Goal: Task Accomplishment & Management: Manage account settings

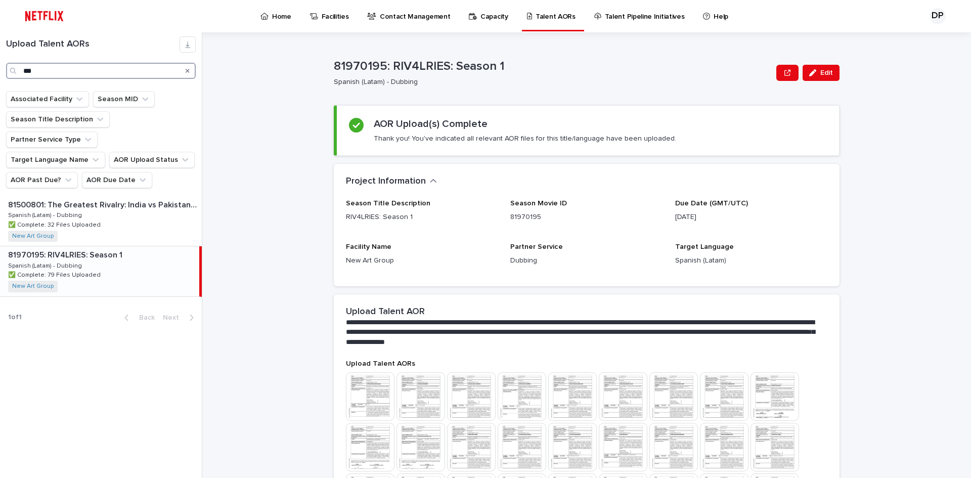
click at [114, 76] on input "***" at bounding box center [101, 71] width 190 height 16
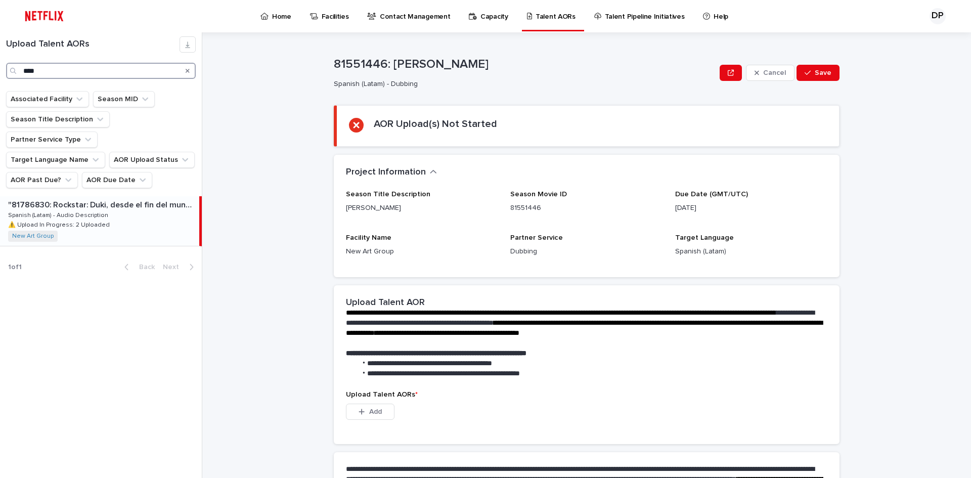
type input "****"
click at [124, 198] on p ""81786830: Rockstar: Duki, desde el fin del mundo"" at bounding box center [102, 204] width 189 height 12
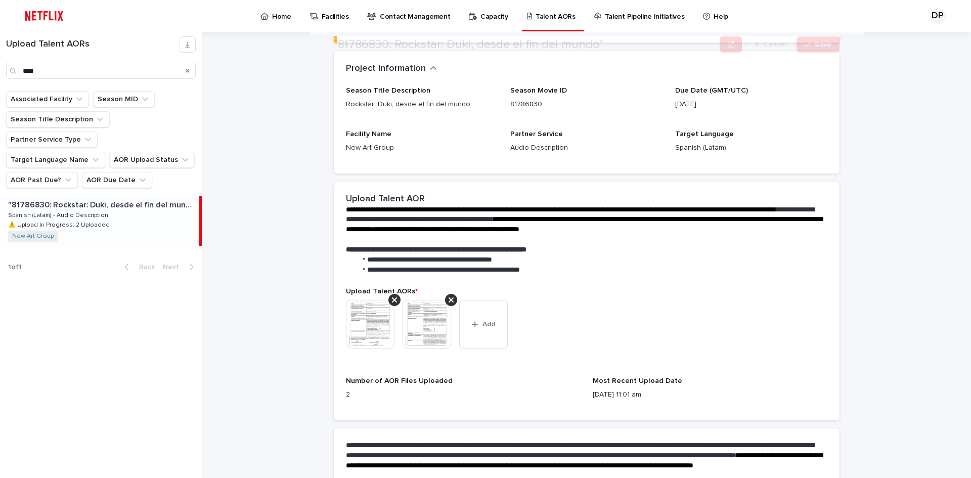
scroll to position [217, 0]
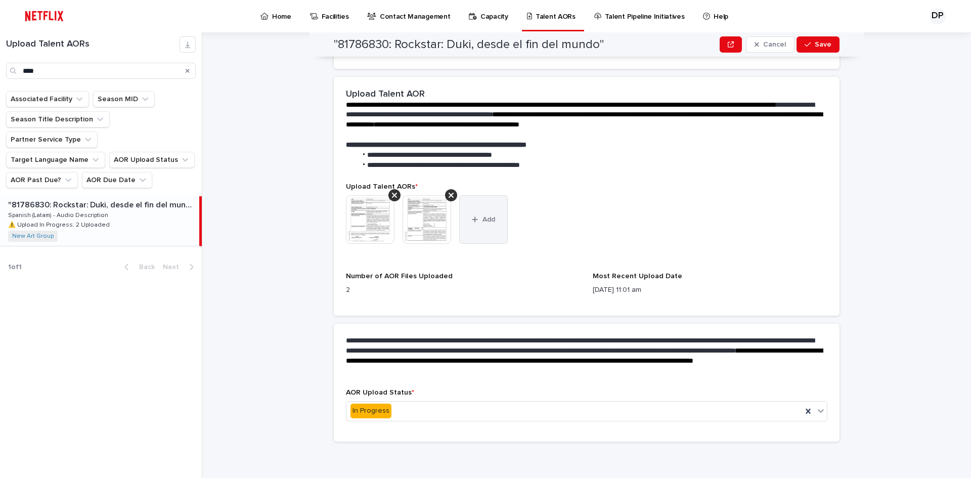
click at [497, 221] on button "Add" at bounding box center [483, 219] width 49 height 49
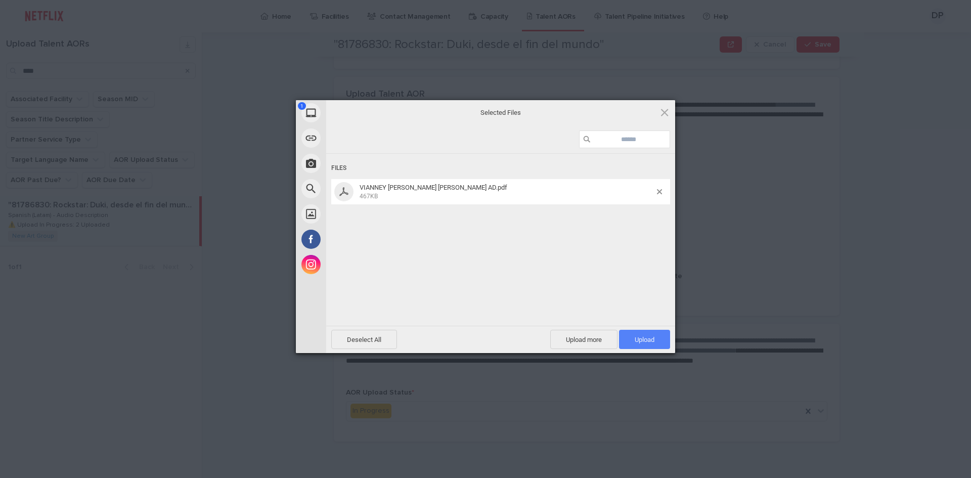
click at [644, 338] on span "Upload 1" at bounding box center [645, 340] width 20 height 8
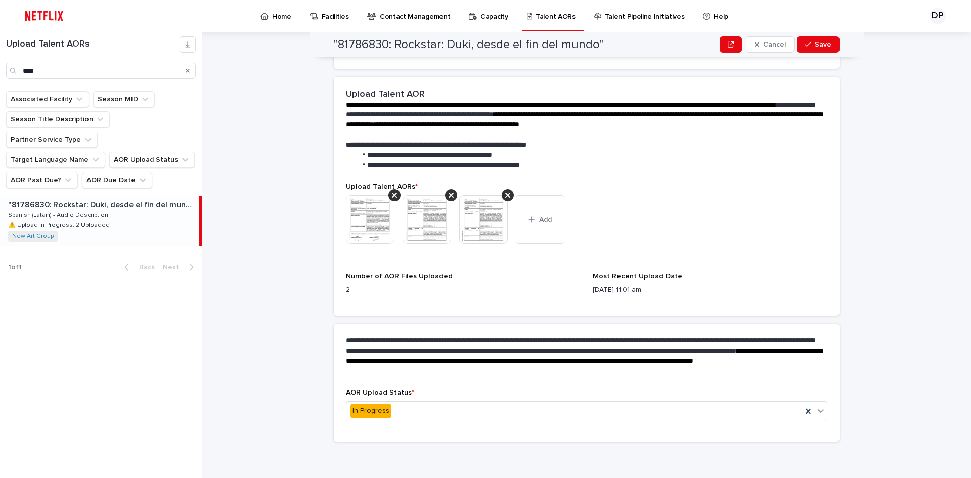
scroll to position [0, 0]
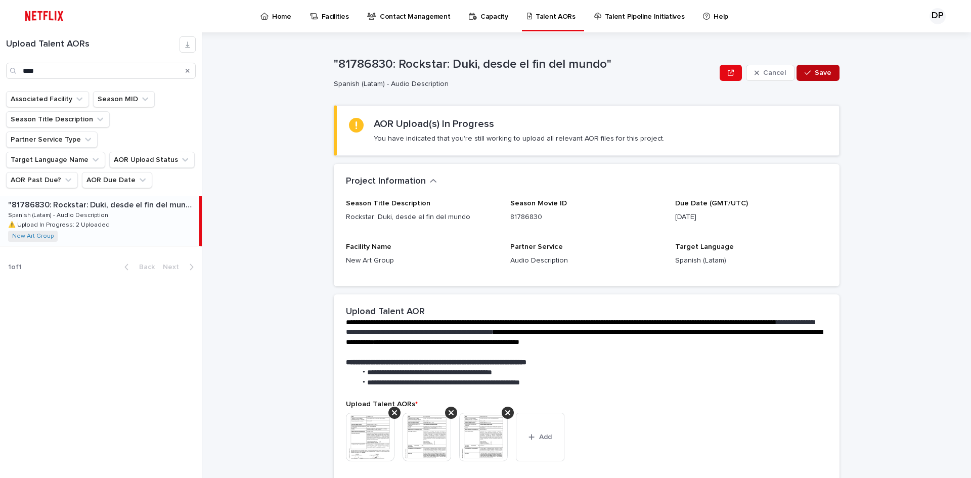
click at [815, 73] on span "Save" at bounding box center [823, 72] width 17 height 7
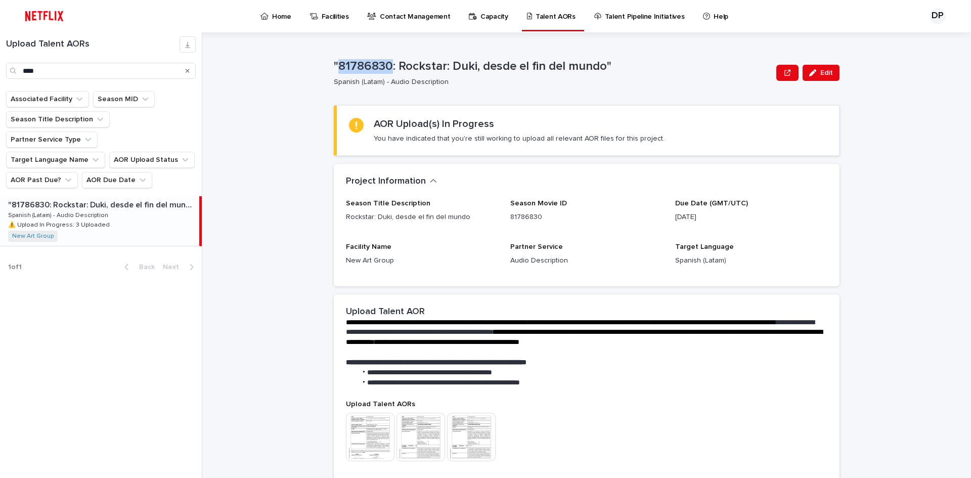
drag, startPoint x: 337, startPoint y: 64, endPoint x: 386, endPoint y: 65, distance: 49.6
click at [386, 65] on p ""81786830: Rockstar: Duki, desde el fin del mundo"" at bounding box center [553, 66] width 439 height 15
copy p "81786830"
click at [513, 95] on div "**********" at bounding box center [587, 374] width 506 height 562
click at [54, 15] on img at bounding box center [44, 16] width 48 height 20
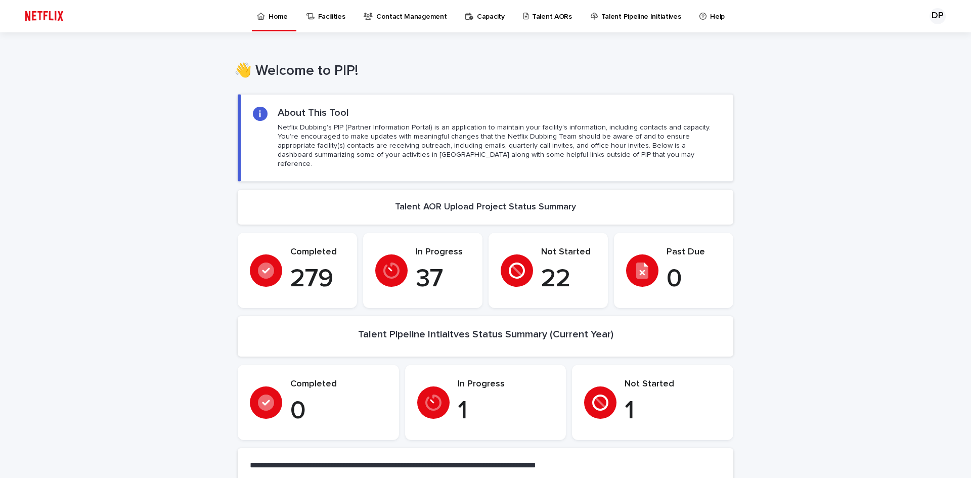
click at [545, 14] on p "Talent AORs" at bounding box center [552, 10] width 40 height 21
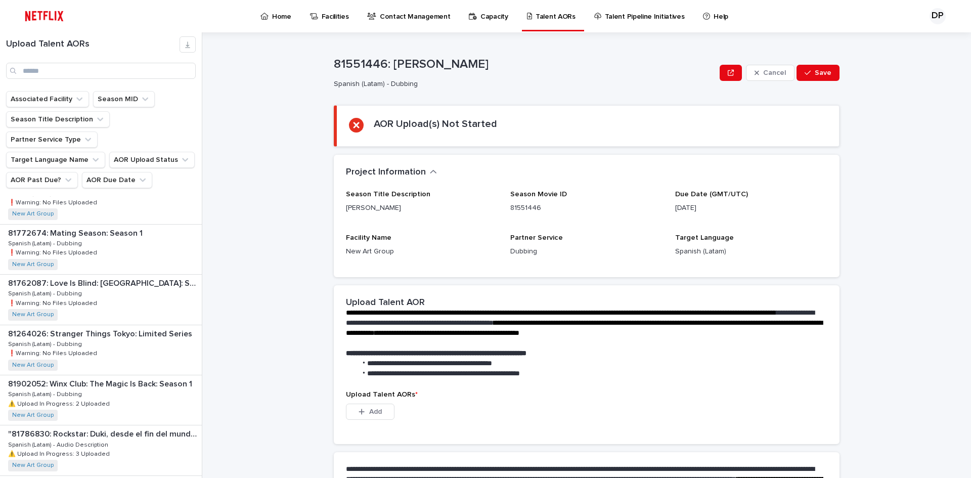
scroll to position [1012, 0]
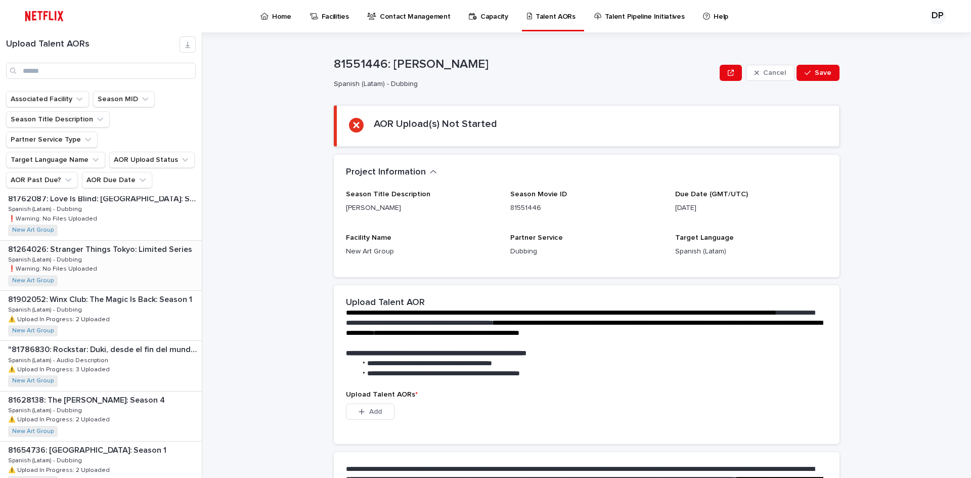
click at [143, 241] on div "81264026: Stranger Things Tokyo: Limited Series 81264026: Stranger Things Tokyo…" at bounding box center [101, 266] width 202 height 50
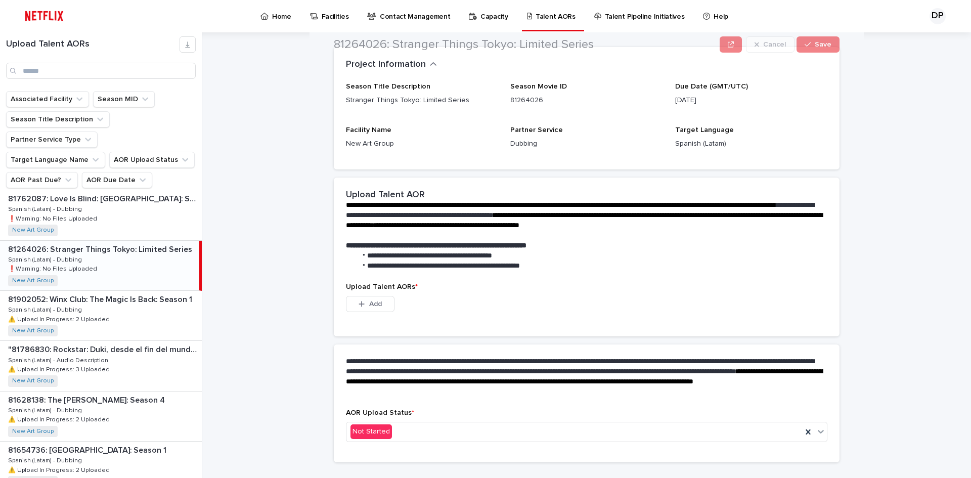
scroll to position [128, 0]
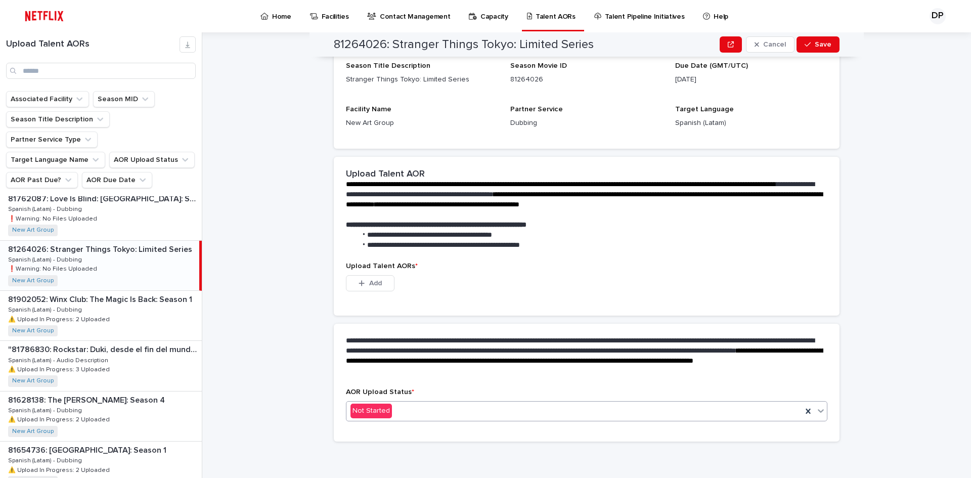
click at [462, 407] on div "Not Started" at bounding box center [574, 411] width 456 height 17
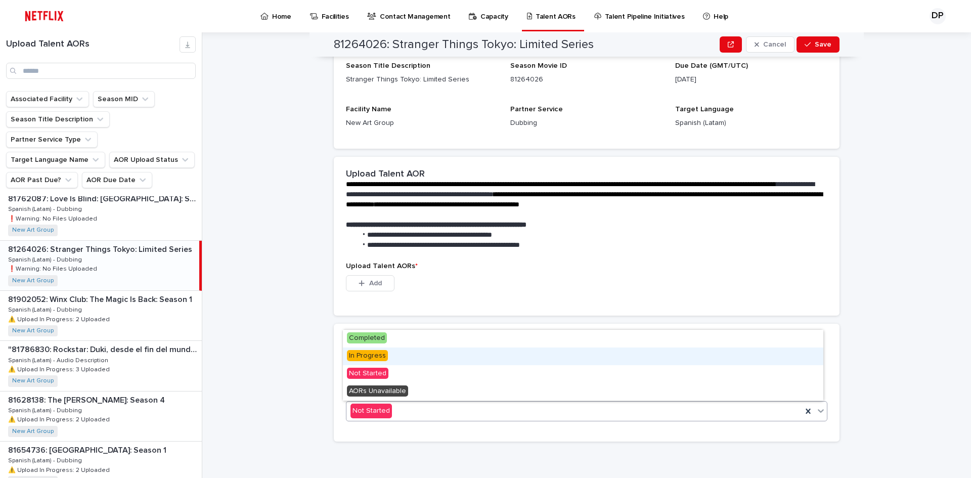
click at [364, 360] on span "In Progress" at bounding box center [367, 355] width 41 height 11
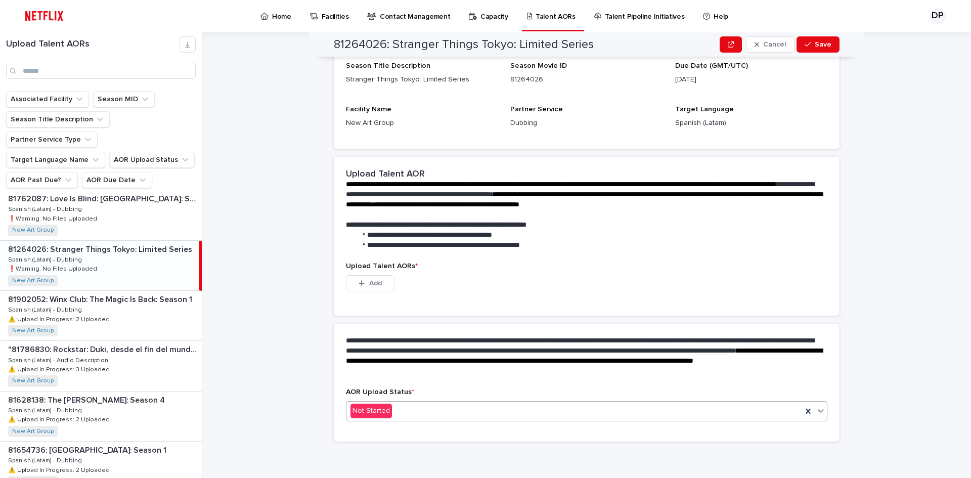
scroll to position [79, 0]
click at [364, 286] on div "button" at bounding box center [364, 283] width 10 height 7
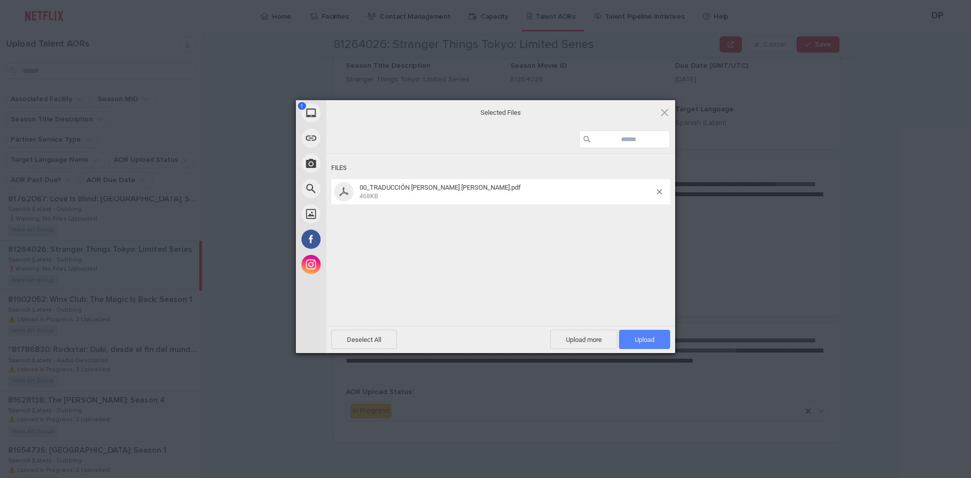
click at [641, 331] on span "Upload 1" at bounding box center [644, 339] width 51 height 19
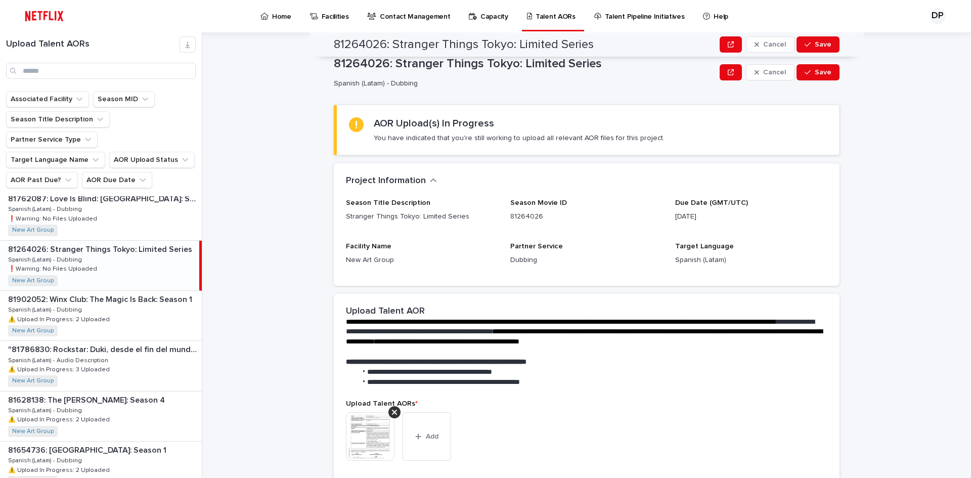
scroll to position [0, 0]
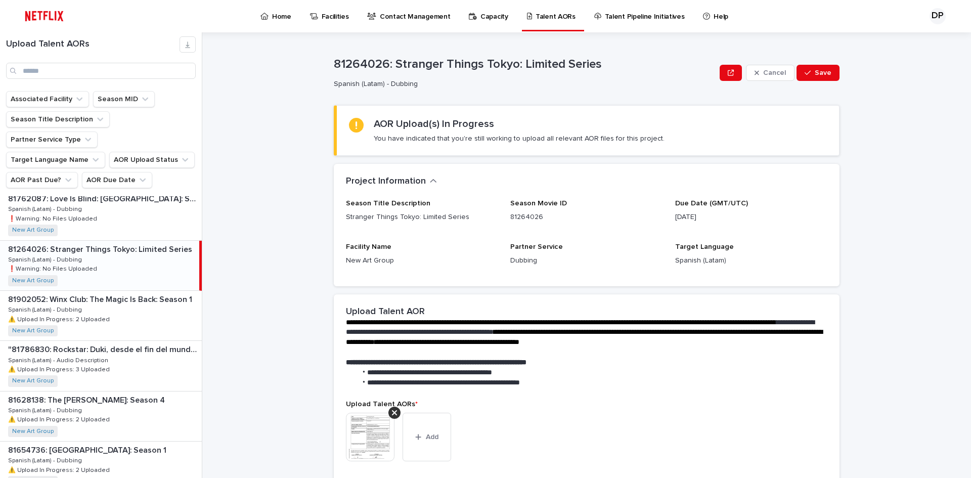
click at [813, 83] on div "Cancel Save" at bounding box center [780, 73] width 120 height 40
click at [813, 80] on button "Save" at bounding box center [818, 73] width 43 height 16
drag, startPoint x: 329, startPoint y: 63, endPoint x: 384, endPoint y: 63, distance: 55.6
click at [384, 63] on div "**********" at bounding box center [592, 255] width 757 height 446
copy p "81264026"
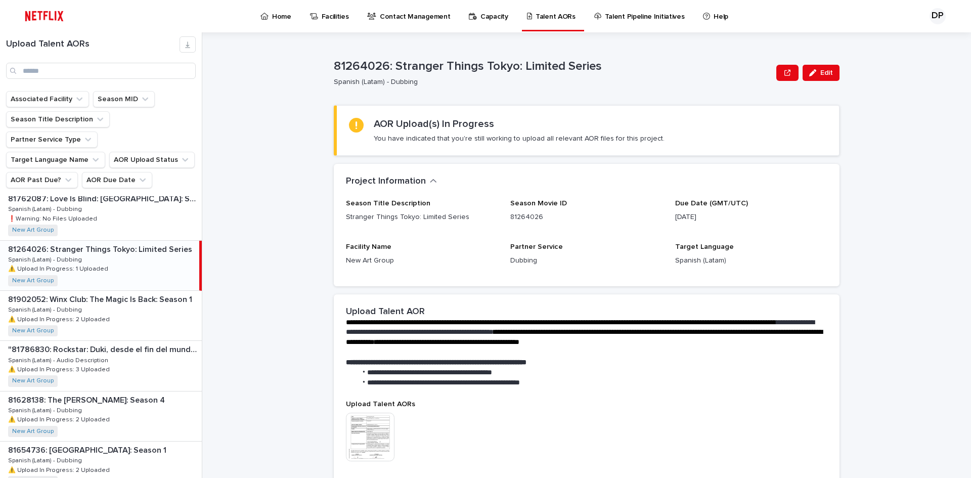
click at [535, 277] on div "Season Title Description Stranger Things Tokyo: Limited Series Season Movie ID …" at bounding box center [587, 242] width 506 height 87
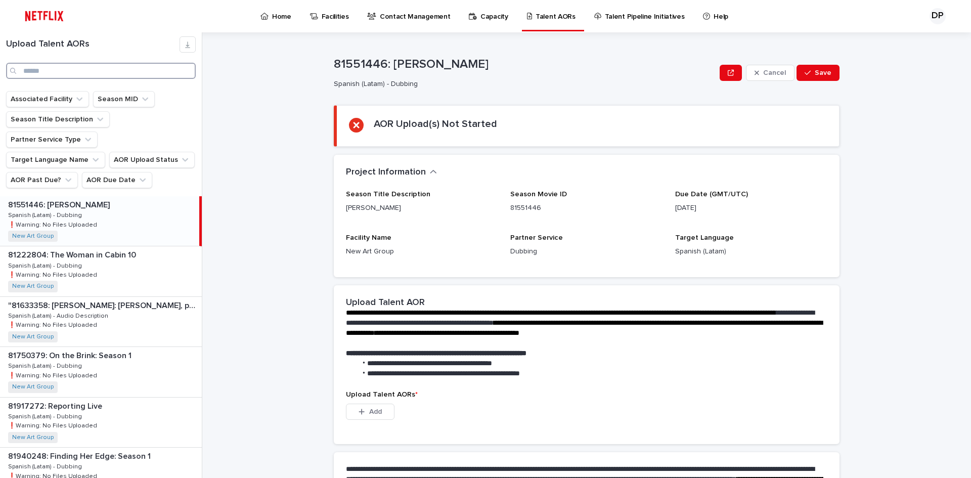
click at [90, 73] on input "Search" at bounding box center [101, 71] width 190 height 16
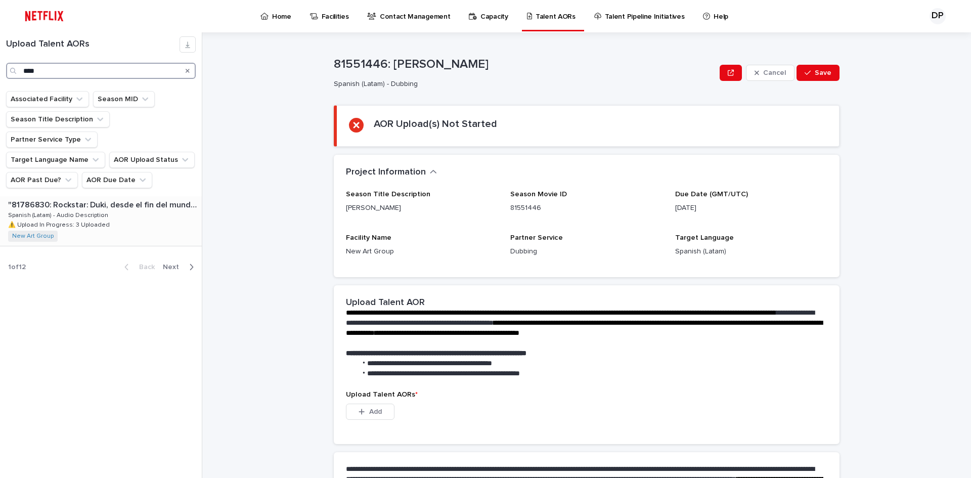
type input "****"
click at [165, 199] on div ""81786830: Rockstar: Duki, desde el fin del mundo" "81786830: Rockstar: Duki, d…" at bounding box center [101, 221] width 202 height 50
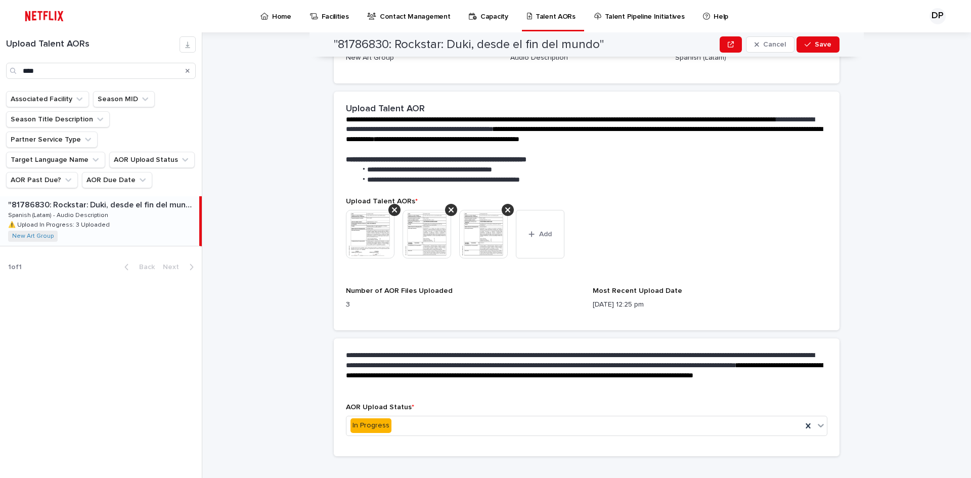
scroll to position [217, 0]
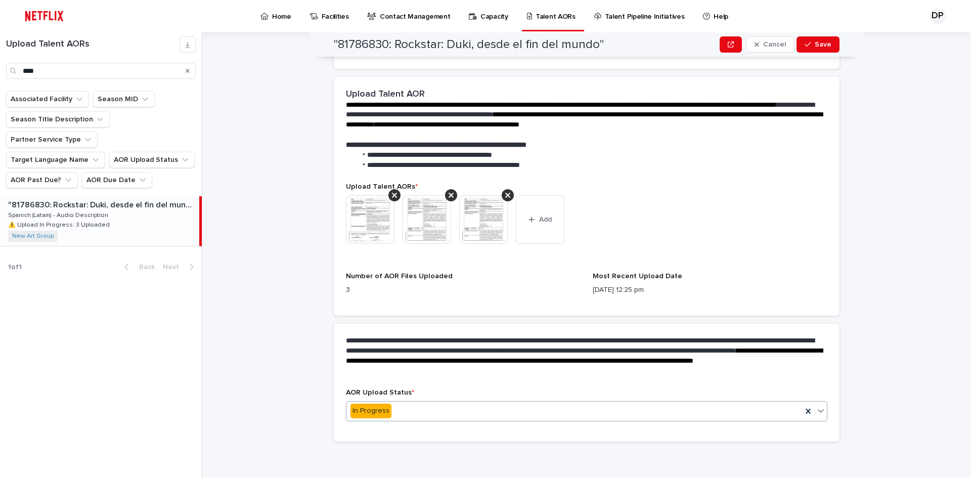
click at [441, 410] on div "In Progress" at bounding box center [574, 411] width 456 height 17
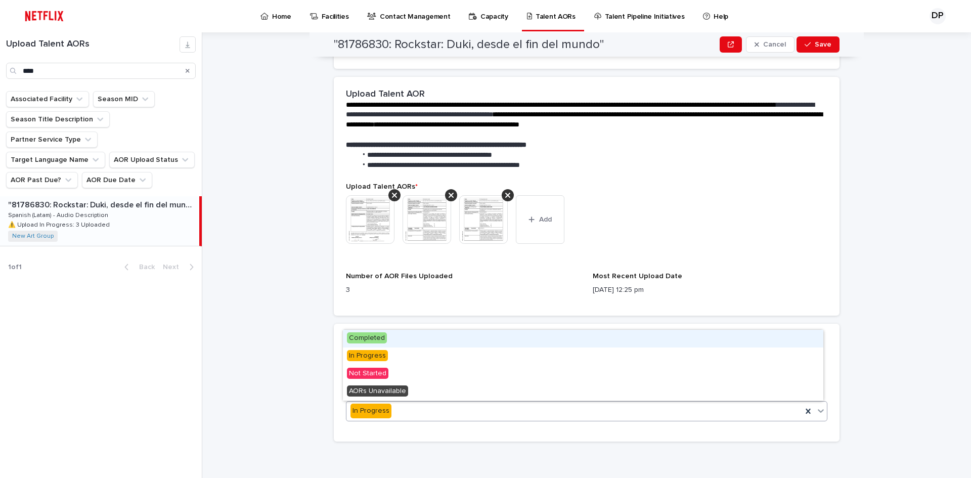
click at [358, 342] on span "Completed" at bounding box center [367, 337] width 40 height 11
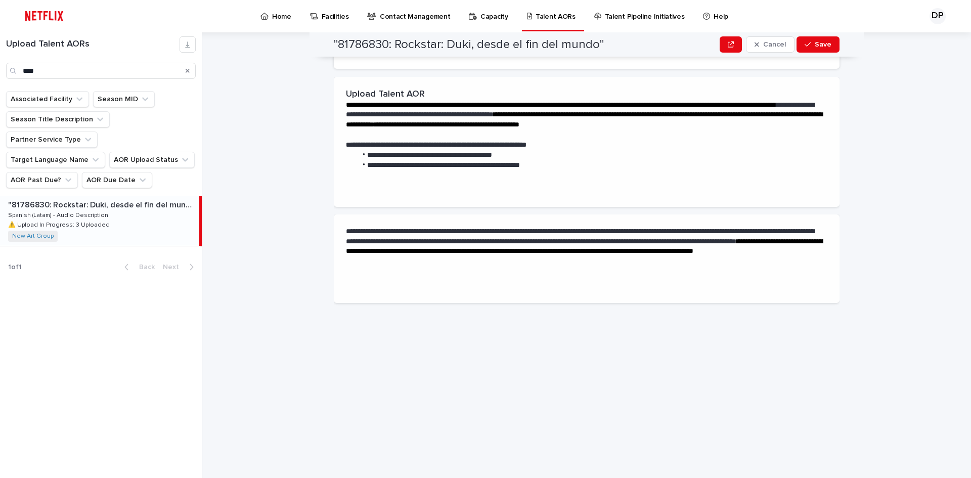
scroll to position [0, 0]
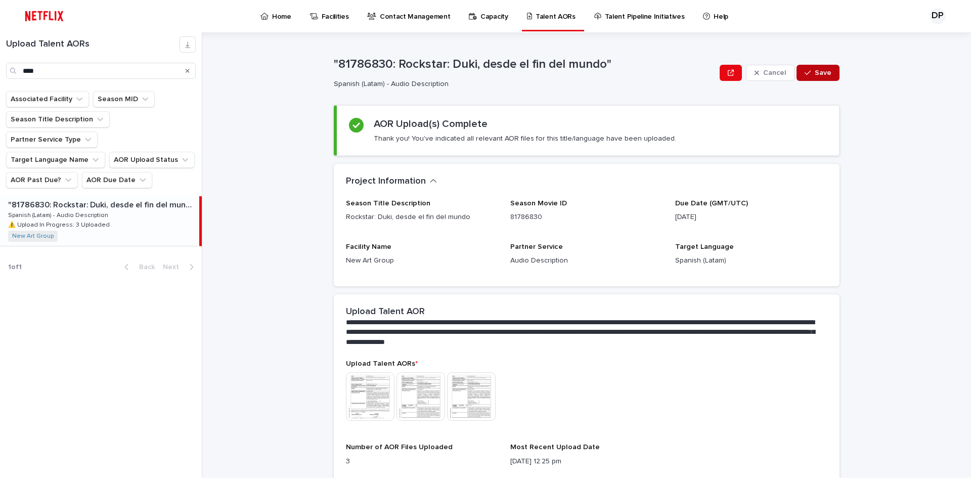
click at [823, 80] on button "Save" at bounding box center [818, 73] width 43 height 16
click at [252, 96] on div "**********" at bounding box center [592, 255] width 757 height 446
click at [187, 73] on div "Search" at bounding box center [188, 71] width 16 height 16
click at [187, 73] on icon "Search" at bounding box center [188, 71] width 4 height 6
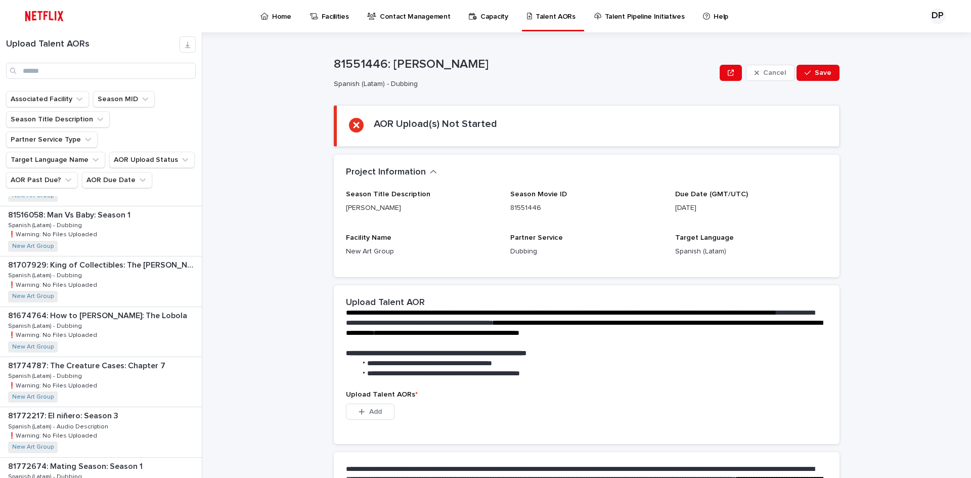
scroll to position [674, 0]
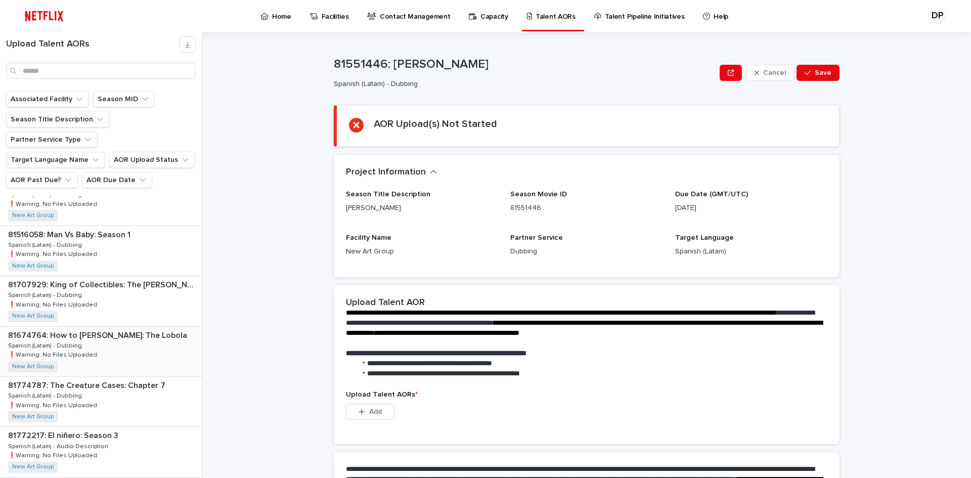
click at [136, 327] on div "81674764: How to Ruin Love: The Lobola 81674764: How to Ruin Love: The Lobola S…" at bounding box center [101, 352] width 202 height 50
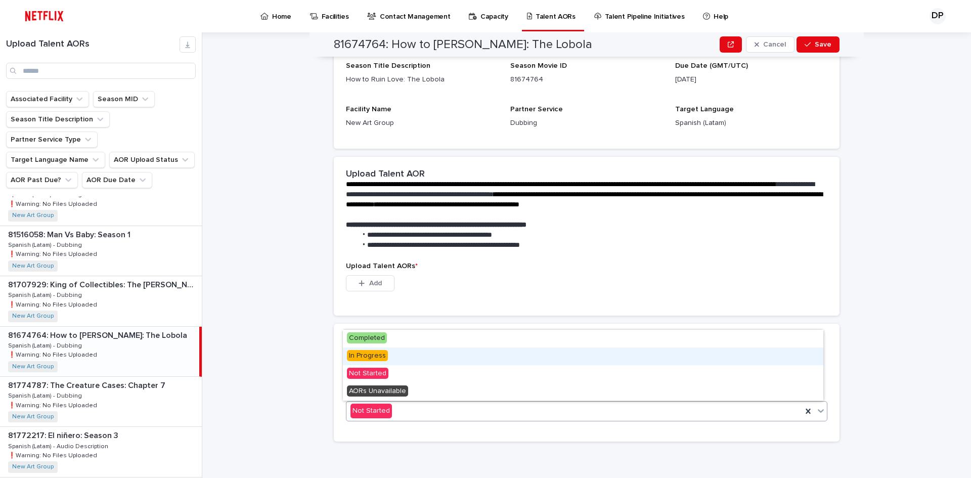
drag, startPoint x: 384, startPoint y: 416, endPoint x: 375, endPoint y: 366, distance: 50.3
click at [376, 354] on span "In Progress" at bounding box center [367, 355] width 41 height 11
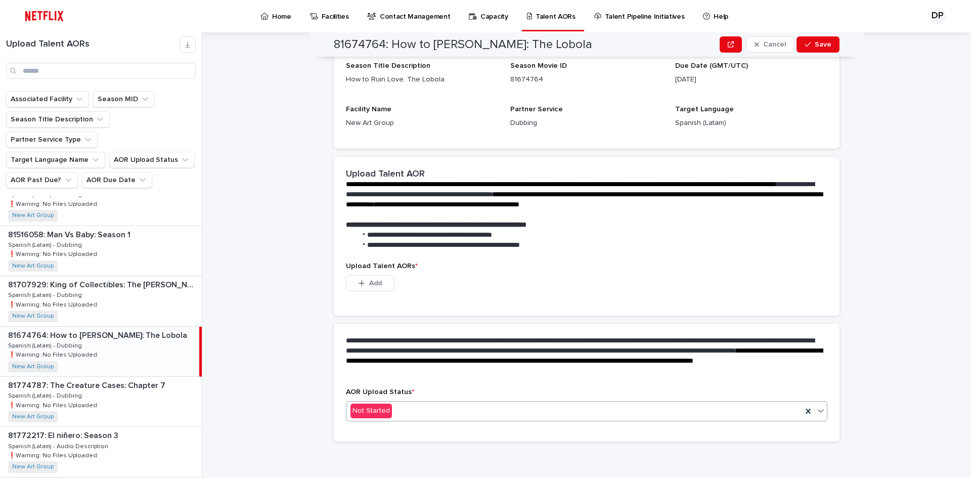
scroll to position [79, 0]
click at [377, 287] on button "Add" at bounding box center [370, 283] width 49 height 16
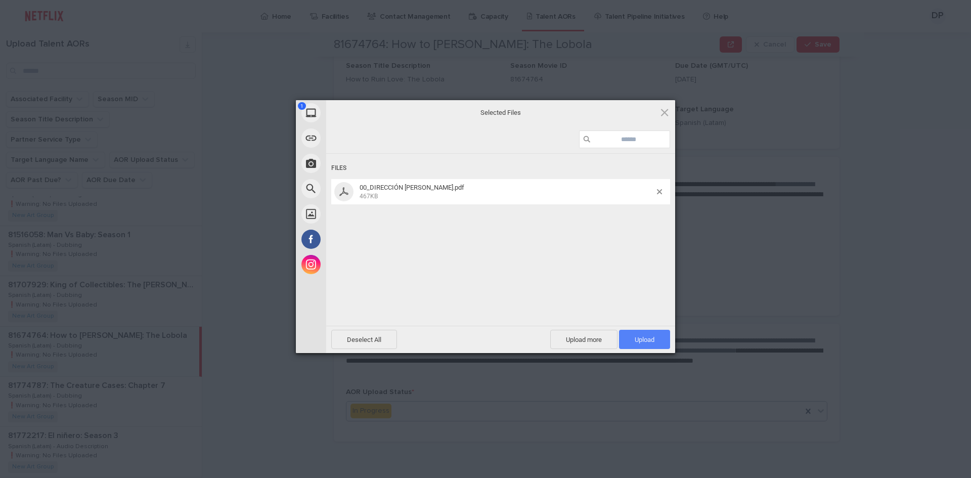
click at [664, 342] on span "Upload 1" at bounding box center [644, 339] width 51 height 19
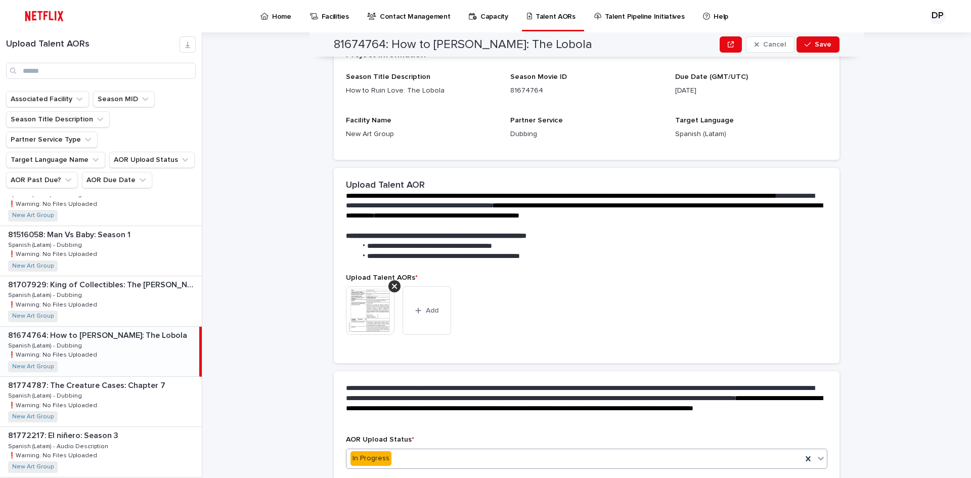
scroll to position [0, 0]
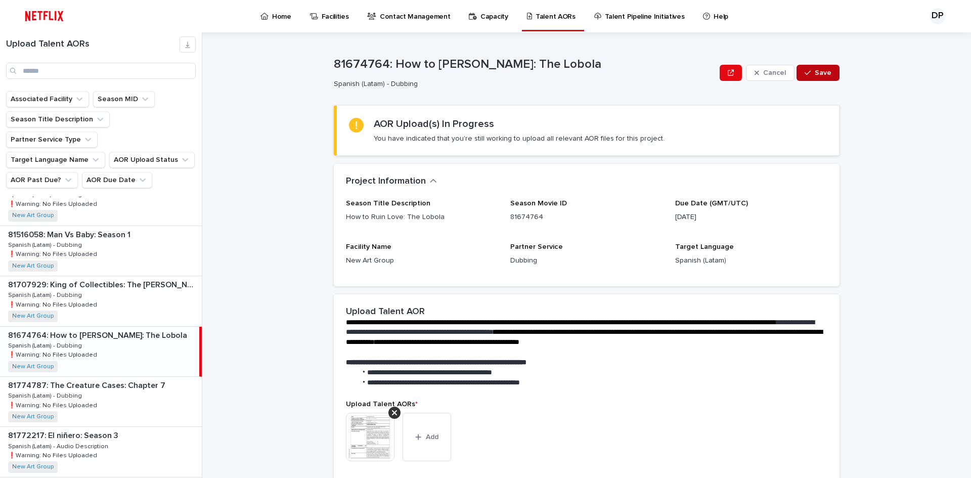
click at [820, 75] on span "Save" at bounding box center [823, 72] width 17 height 7
